Goal: Task Accomplishment & Management: Manage account settings

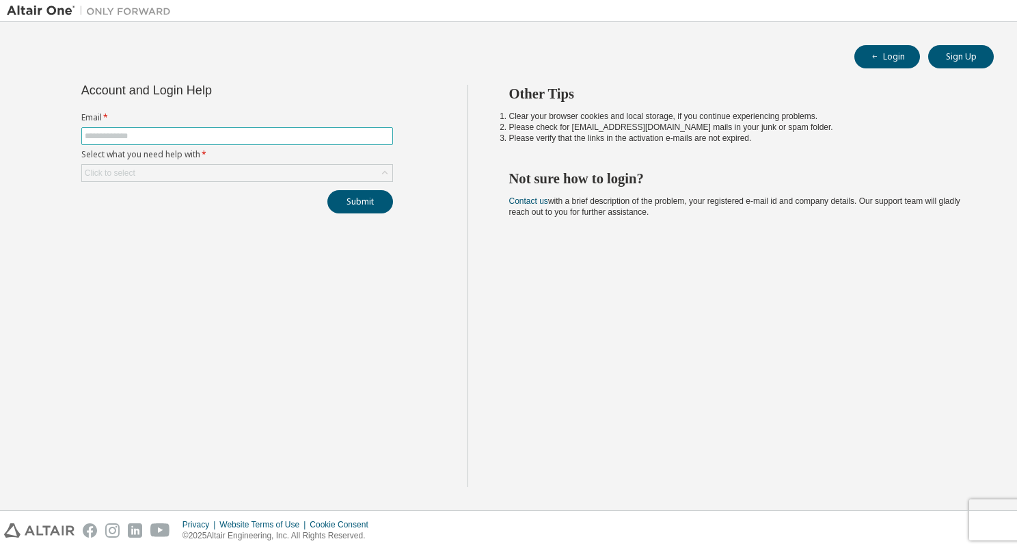
click at [179, 136] on input "text" at bounding box center [237, 136] width 305 height 11
type input "**********"
click at [353, 180] on div "Click to select" at bounding box center [237, 173] width 310 height 16
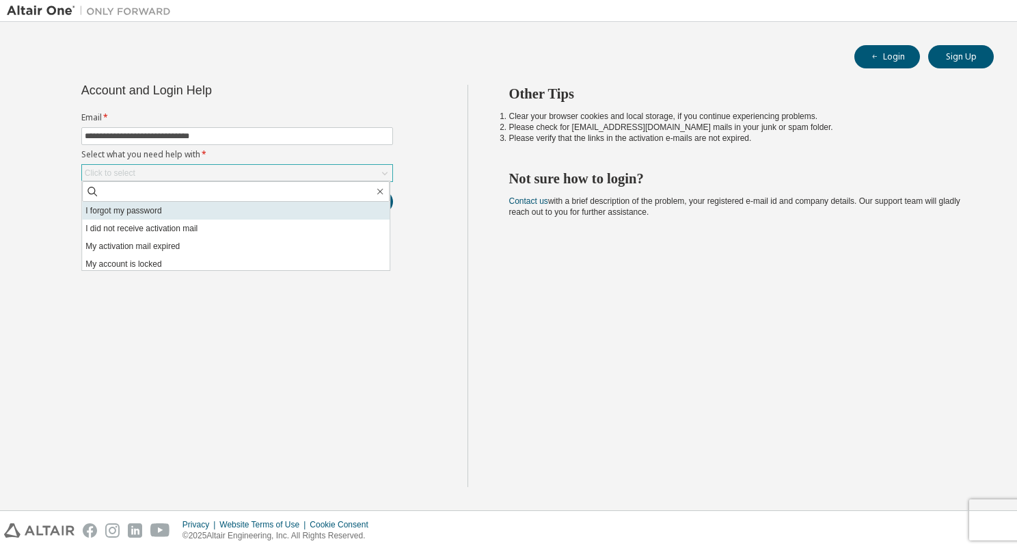
click at [343, 216] on li "I forgot my password" at bounding box center [236, 211] width 308 height 18
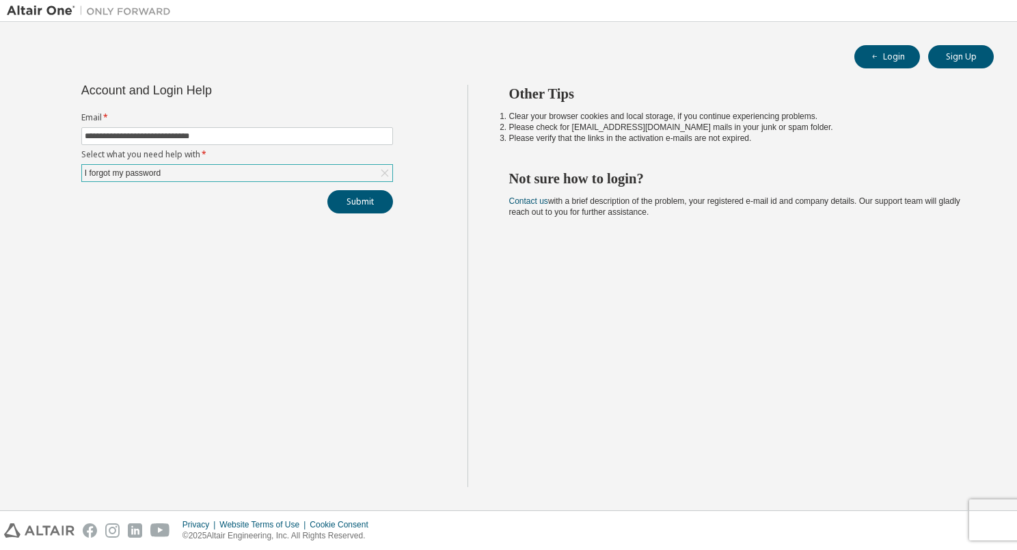
click at [364, 213] on div "**********" at bounding box center [237, 286] width 461 height 402
click at [370, 197] on button "Submit" at bounding box center [360, 201] width 66 height 23
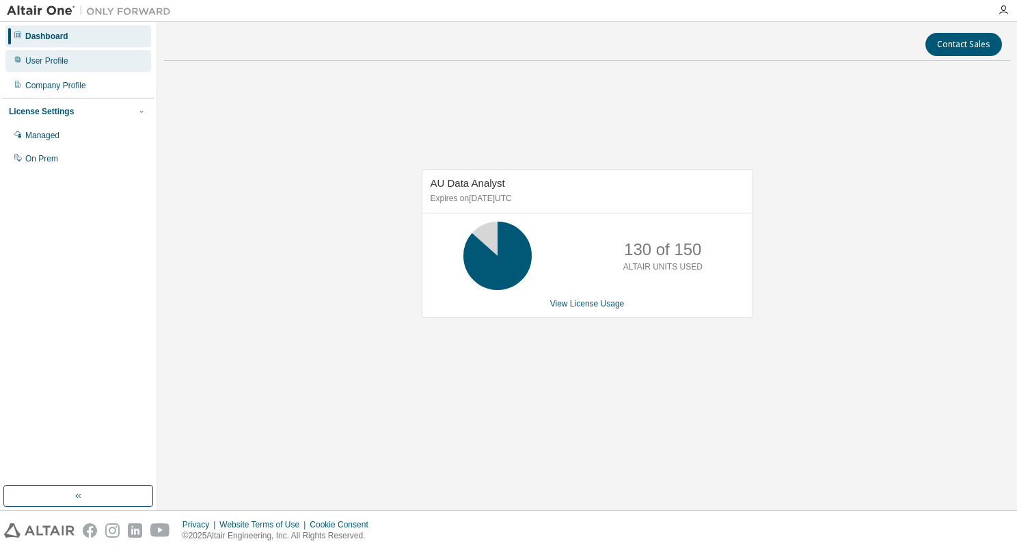
click at [49, 52] on div "User Profile" at bounding box center [78, 61] width 146 height 22
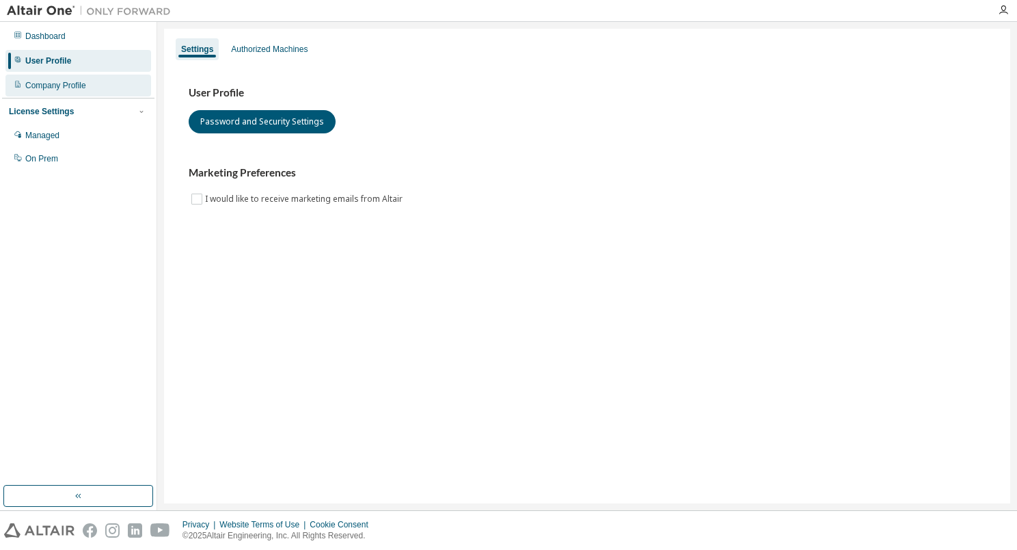
click at [61, 77] on div "Company Profile" at bounding box center [78, 86] width 146 height 22
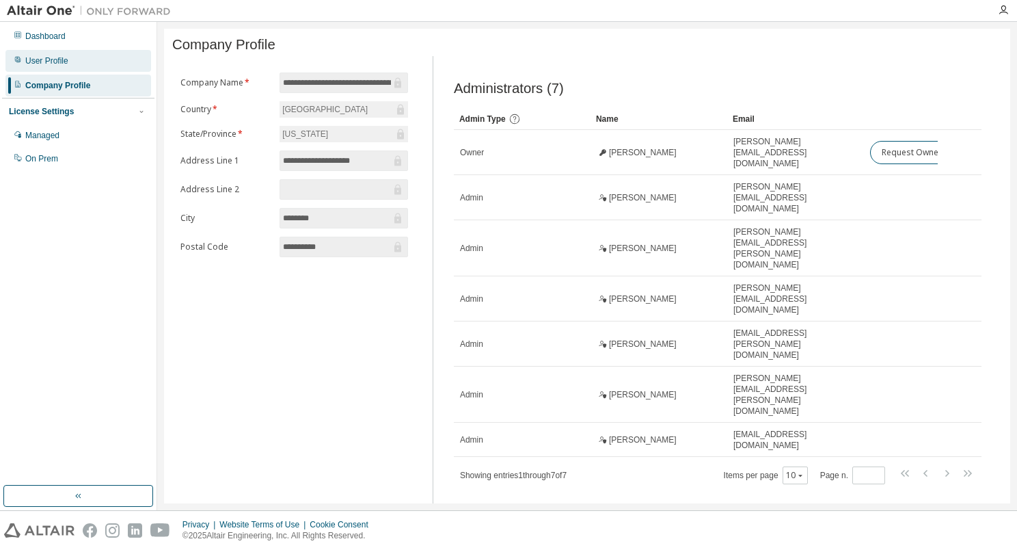
click at [71, 55] on div "User Profile" at bounding box center [78, 61] width 146 height 22
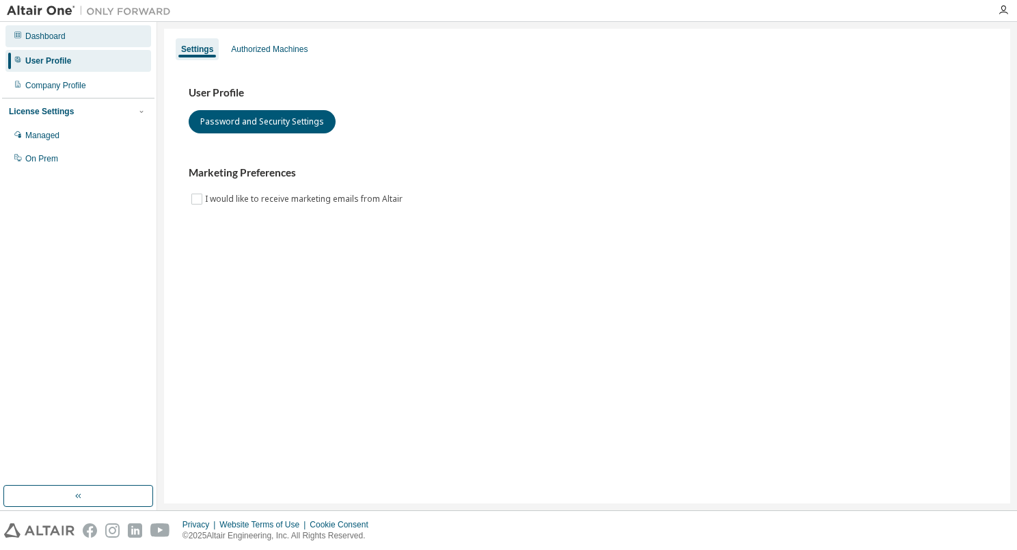
click at [90, 44] on div "Dashboard" at bounding box center [78, 36] width 146 height 22
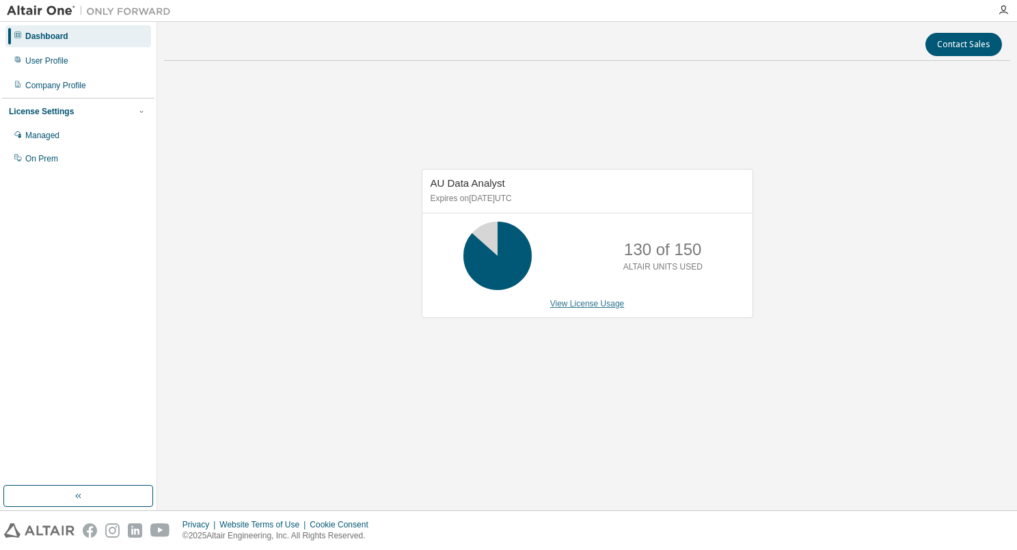
click at [584, 304] on link "View License Usage" at bounding box center [587, 304] width 75 height 10
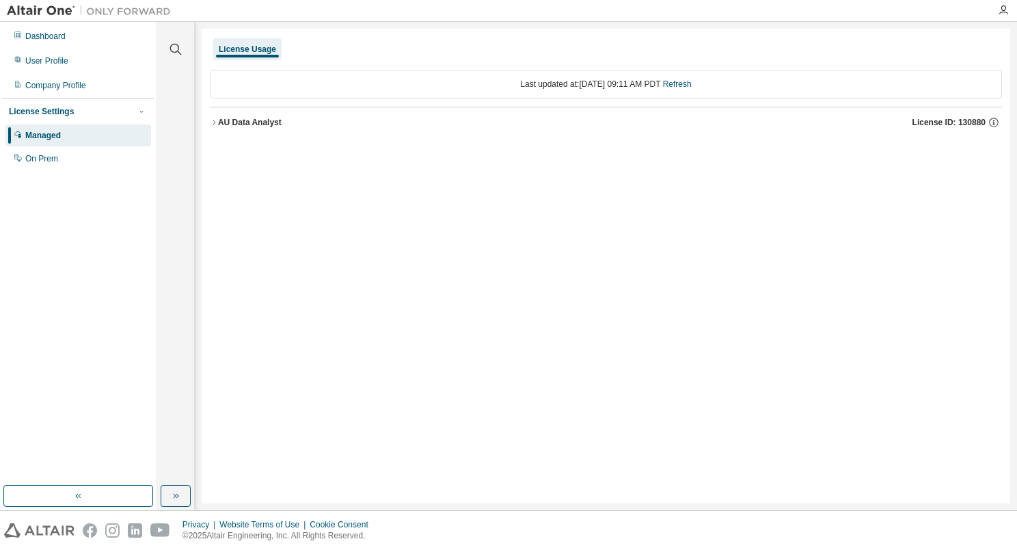
click at [213, 120] on icon "button" at bounding box center [214, 122] width 8 height 8
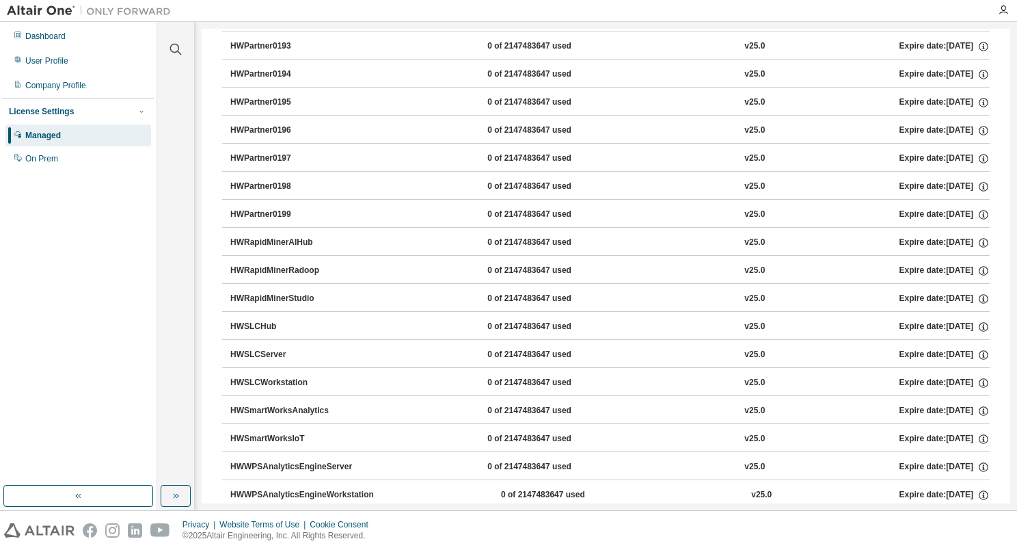
scroll to position [1747, 0]
